Goal: Task Accomplishment & Management: Manage account settings

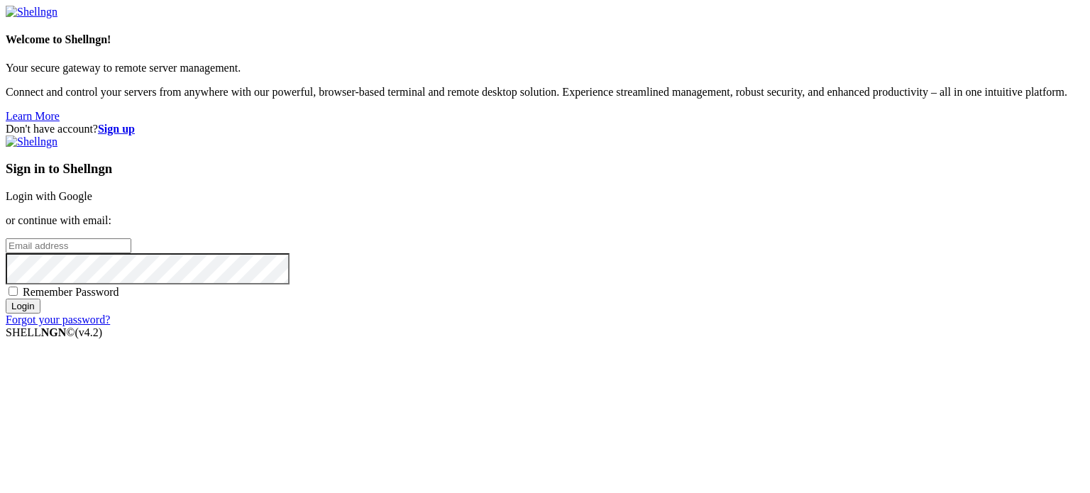
click at [92, 190] on link "Login with Google" at bounding box center [49, 196] width 87 height 12
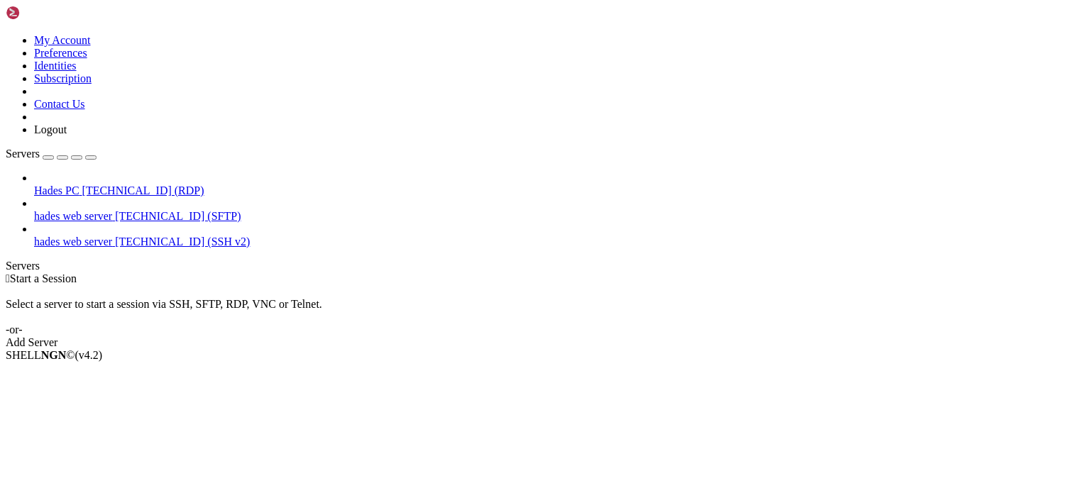
click at [111, 185] on span "[TECHNICAL_ID] (RDP)" at bounding box center [143, 191] width 122 height 12
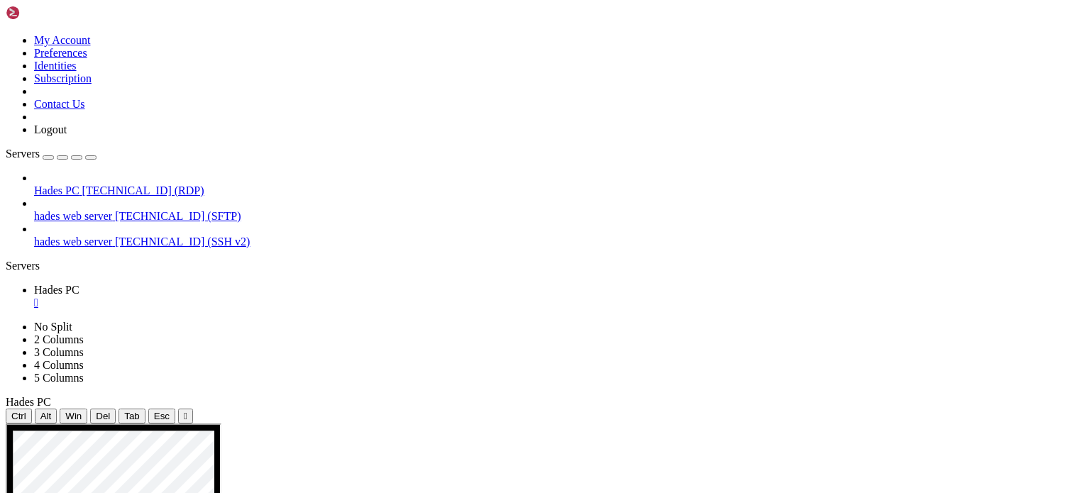
click at [256, 297] on div "" at bounding box center [559, 303] width 1050 height 13
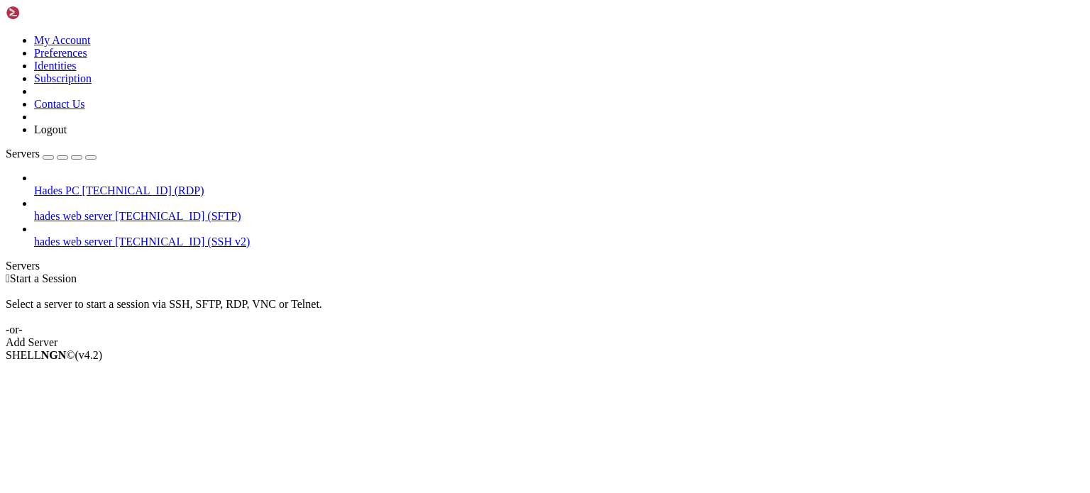
click at [158, 172] on div at bounding box center [559, 178] width 1050 height 13
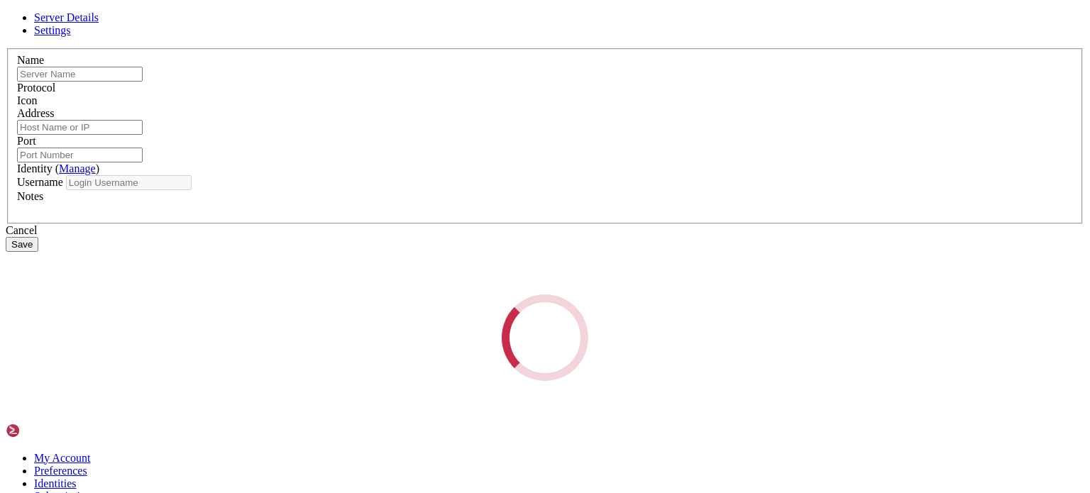
type input "Hades PC"
type input "[TECHNICAL_ID]"
type input "3389"
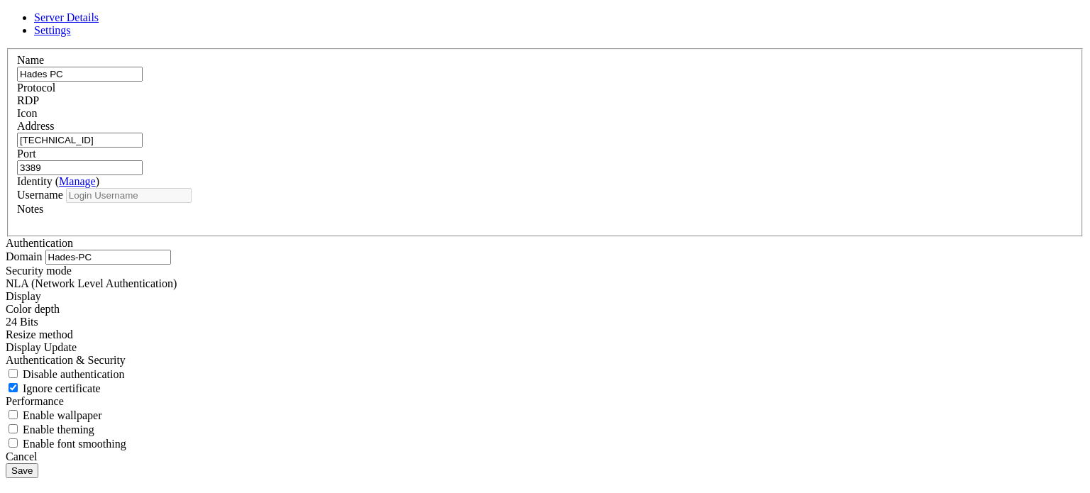
type input "hades"
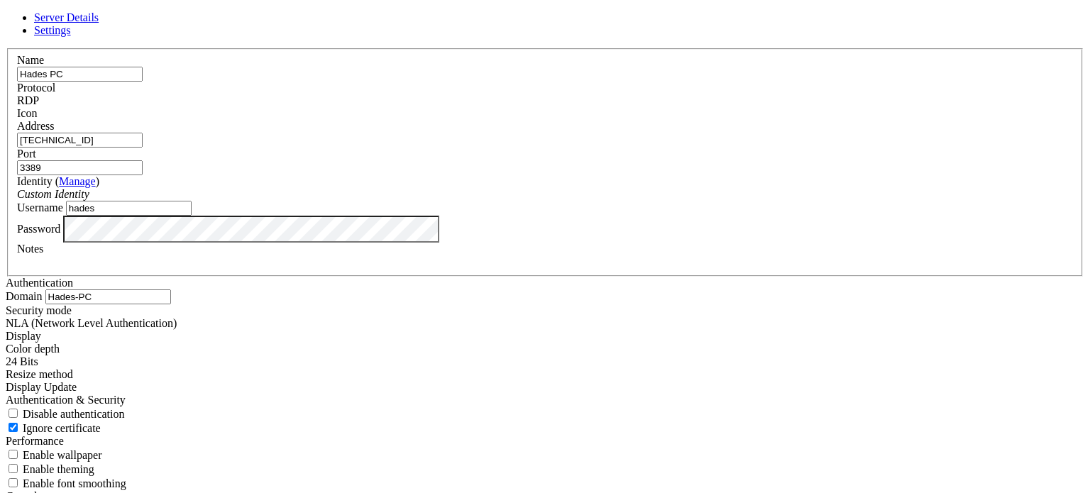
click at [192, 216] on input "hades" at bounding box center [129, 208] width 126 height 15
click at [619, 490] on div "Cancel" at bounding box center [545, 496] width 1079 height 13
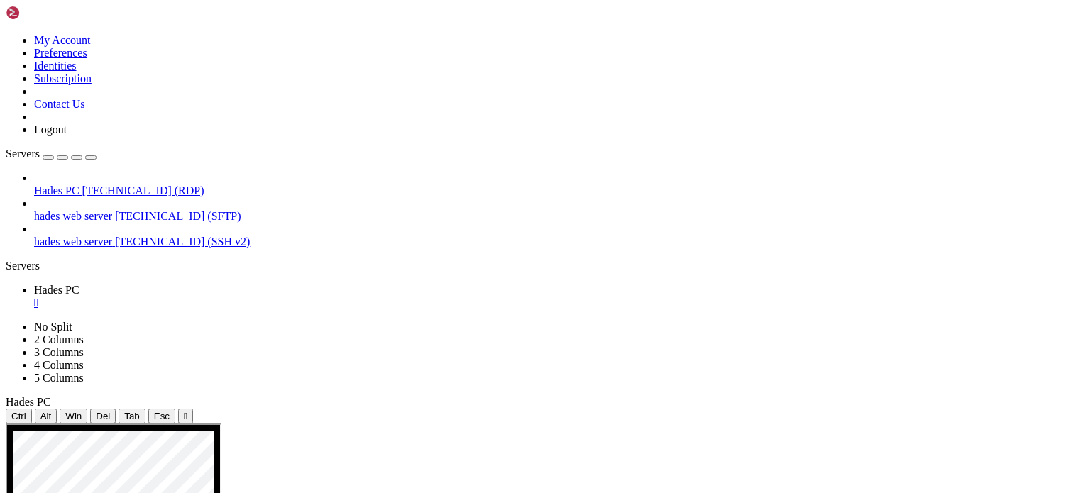
click at [258, 284] on link "Hades PC " at bounding box center [559, 297] width 1050 height 26
click at [257, 297] on div "" at bounding box center [559, 303] width 1050 height 13
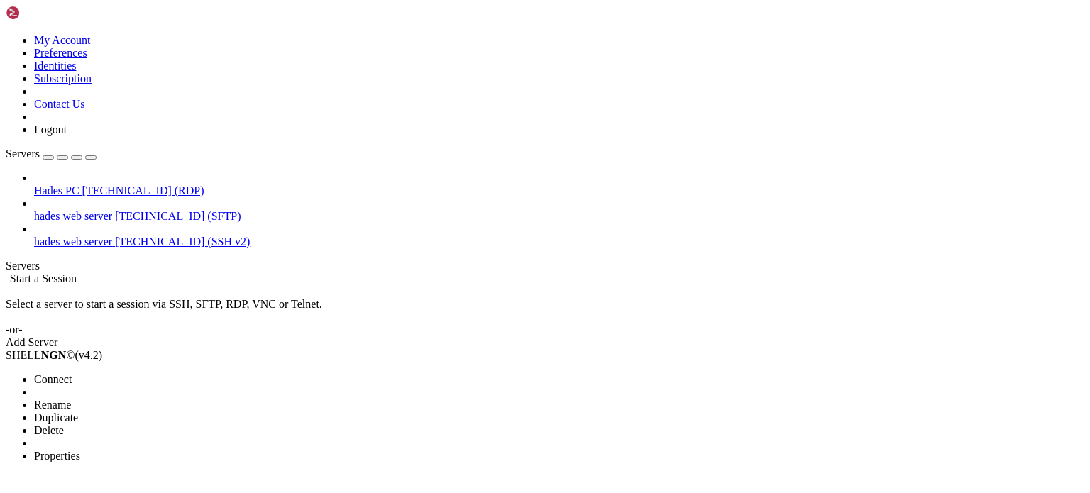
click at [80, 450] on span "Properties" at bounding box center [57, 456] width 46 height 12
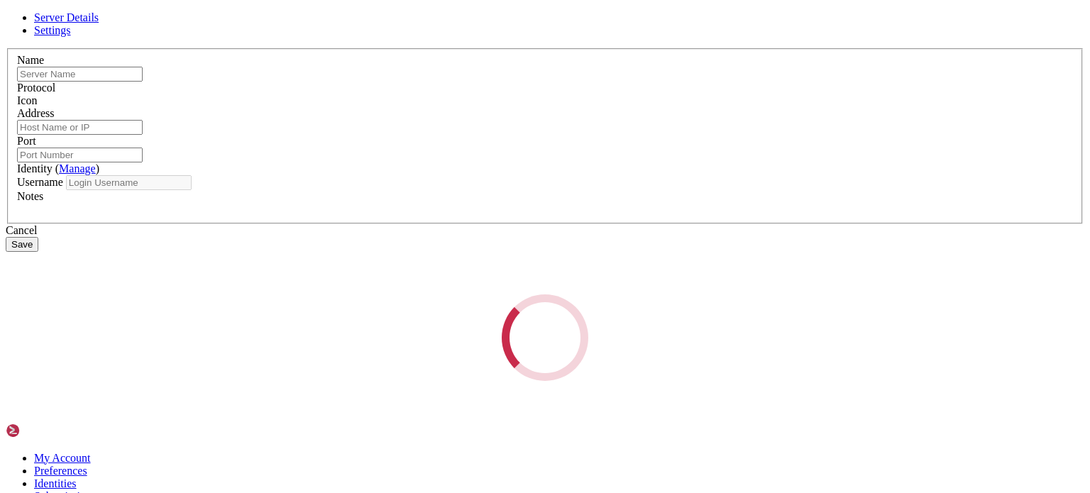
type input "Hades PC"
type input "[TECHNICAL_ID]"
type input "3389"
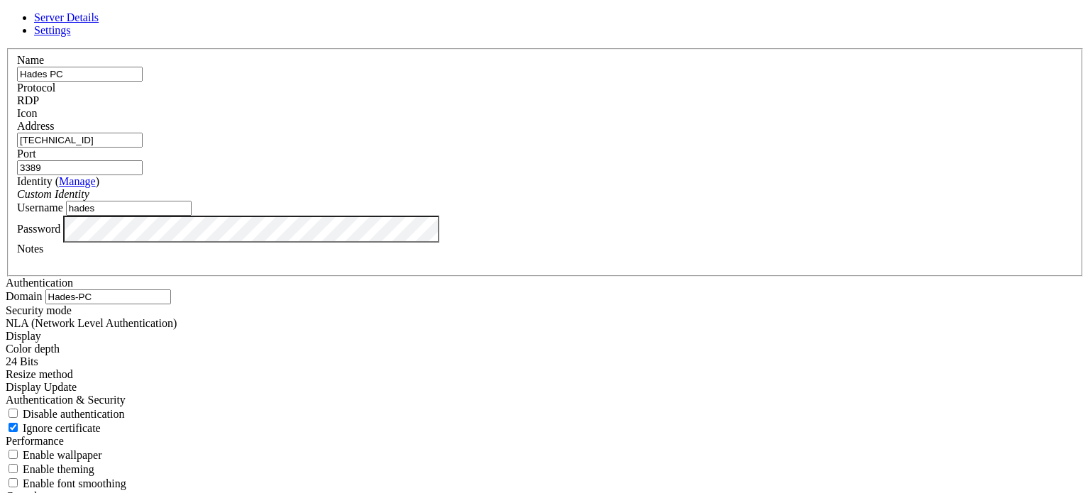
click at [192, 216] on input "hades" at bounding box center [129, 208] width 126 height 15
type input "h"
type input "[PERSON_NAME]"
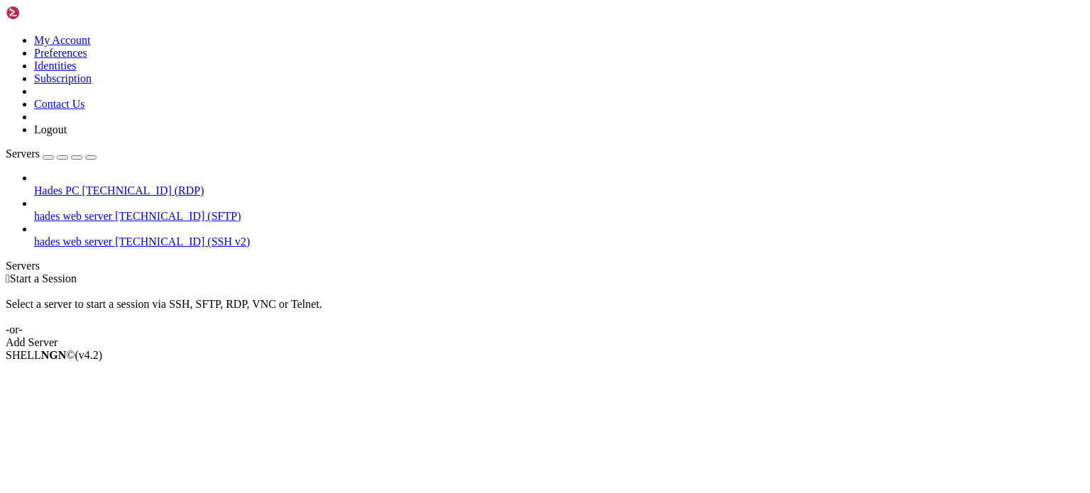
click at [79, 185] on span "Hades PC" at bounding box center [56, 191] width 45 height 12
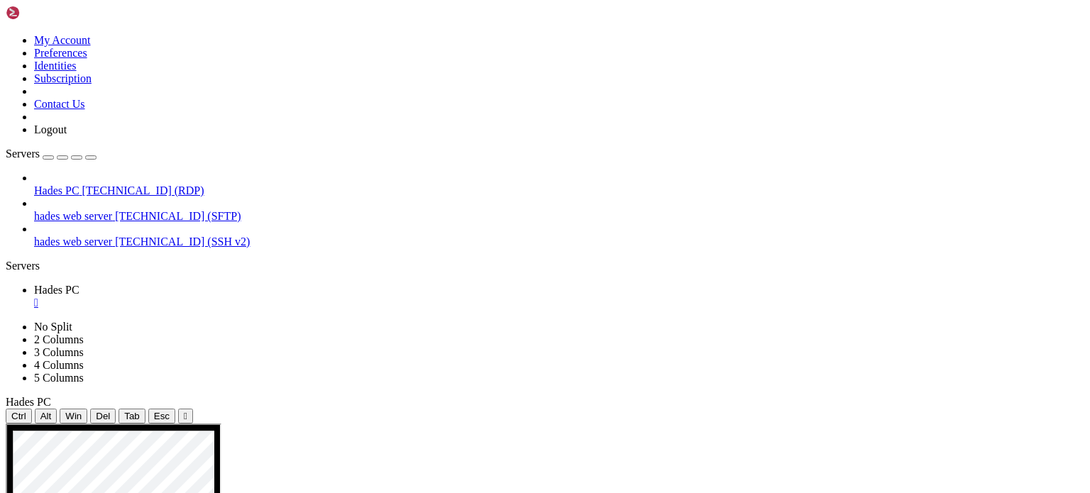
click at [255, 297] on div "" at bounding box center [559, 303] width 1050 height 13
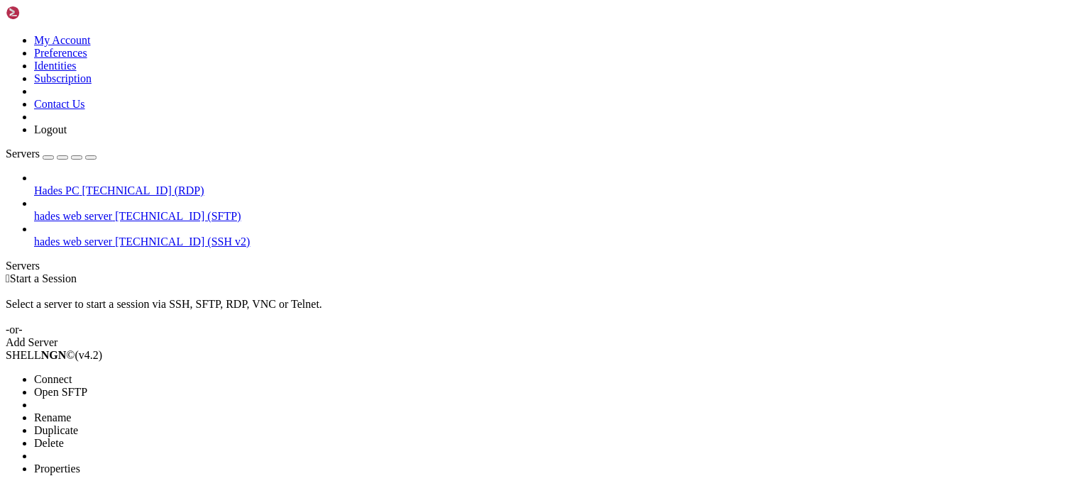
click at [80, 463] on span "Properties" at bounding box center [57, 469] width 46 height 12
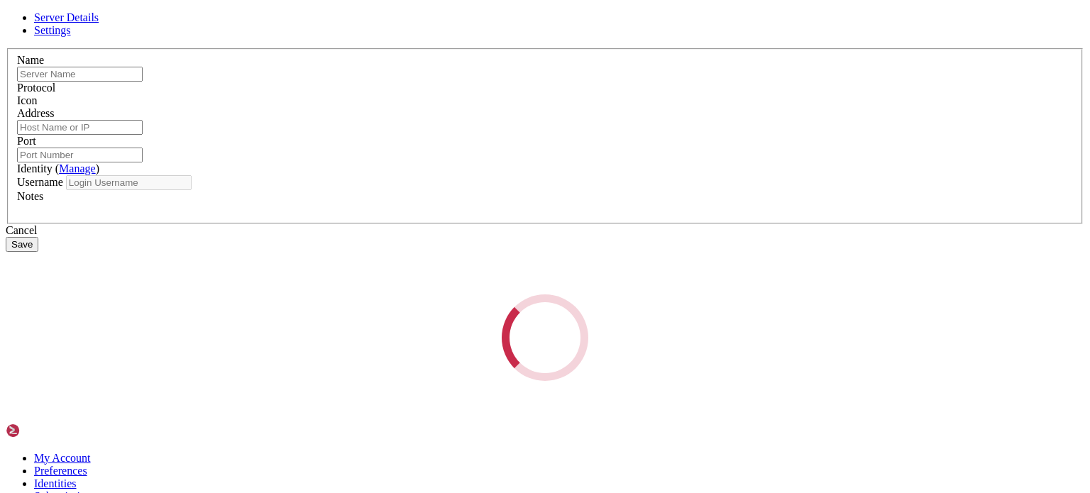
type input "hades web server"
type input "[TECHNICAL_ID]"
type input "21"
type input "hades-server"
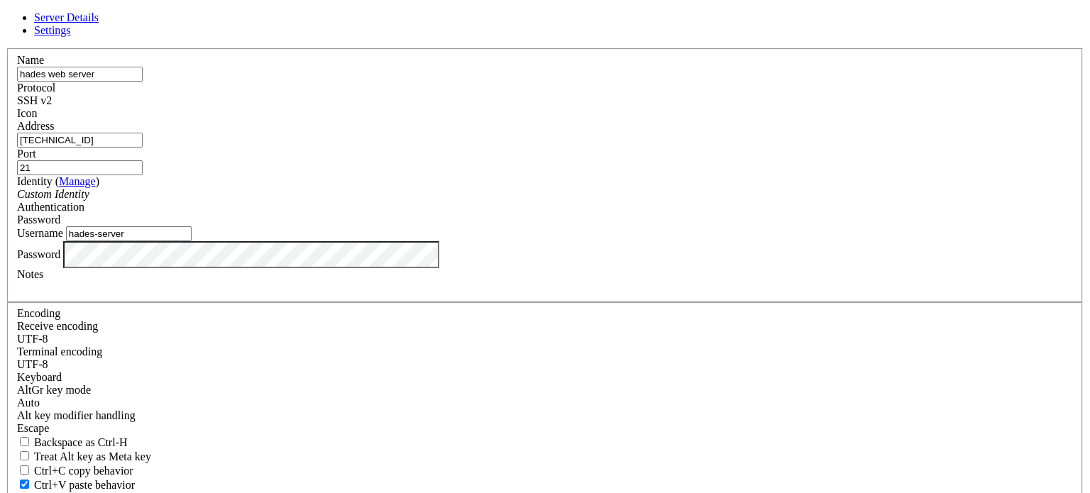
click at [6, 48] on link at bounding box center [6, 48] width 0 height 0
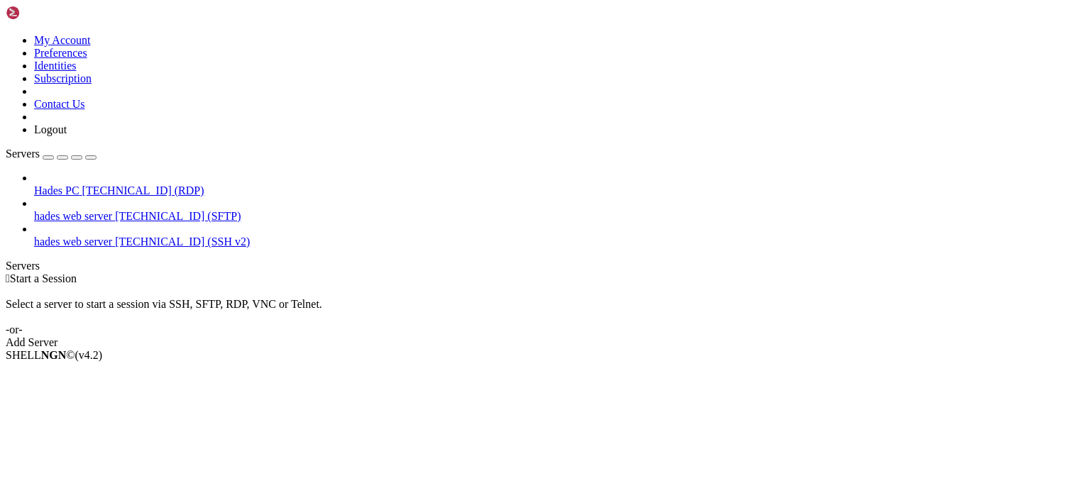
click at [106, 236] on span "hades web server" at bounding box center [73, 242] width 78 height 12
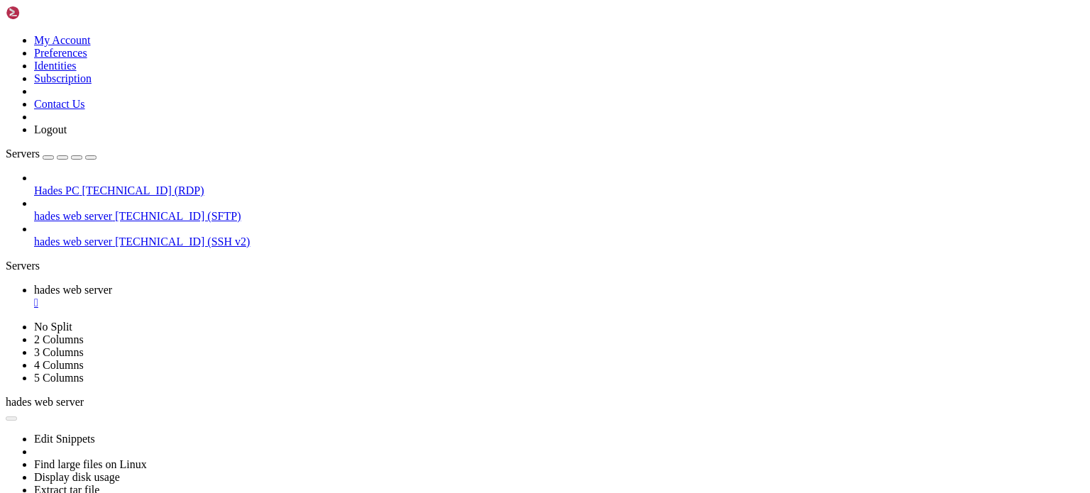
click at [296, 297] on div "" at bounding box center [559, 303] width 1050 height 13
